Goal: Book appointment/travel/reservation

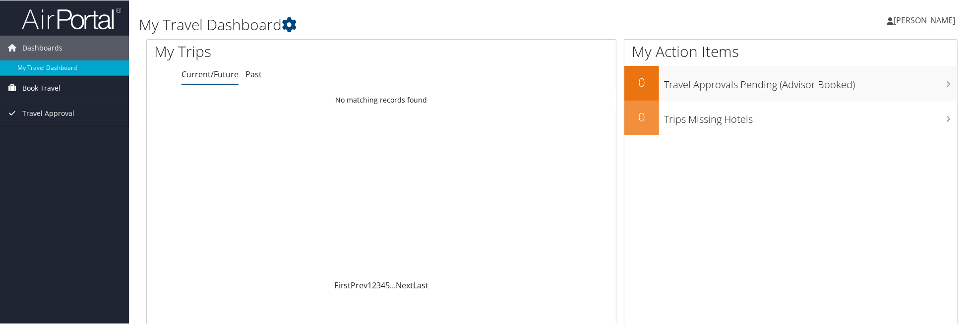
click at [43, 88] on span "Book Travel" at bounding box center [41, 87] width 38 height 25
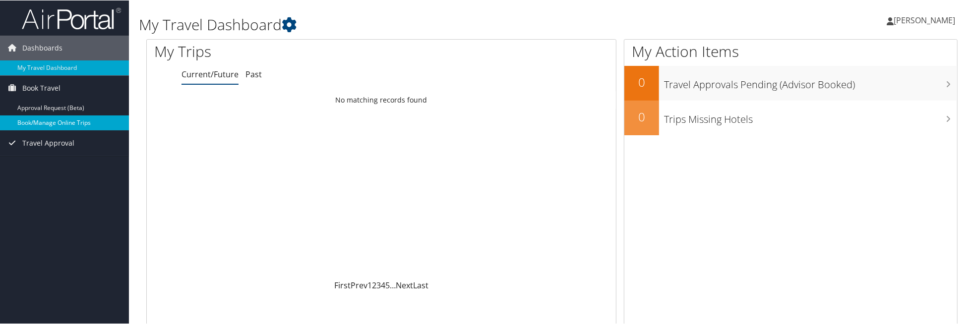
click at [50, 122] on link "Book/Manage Online Trips" at bounding box center [64, 122] width 129 height 15
